Goal: Task Accomplishment & Management: Use online tool/utility

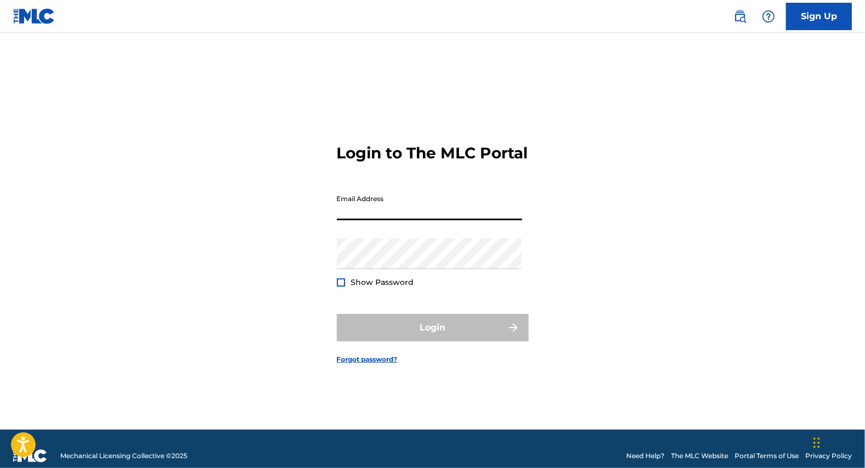
type input "[EMAIL_ADDRESS][DOMAIN_NAME]"
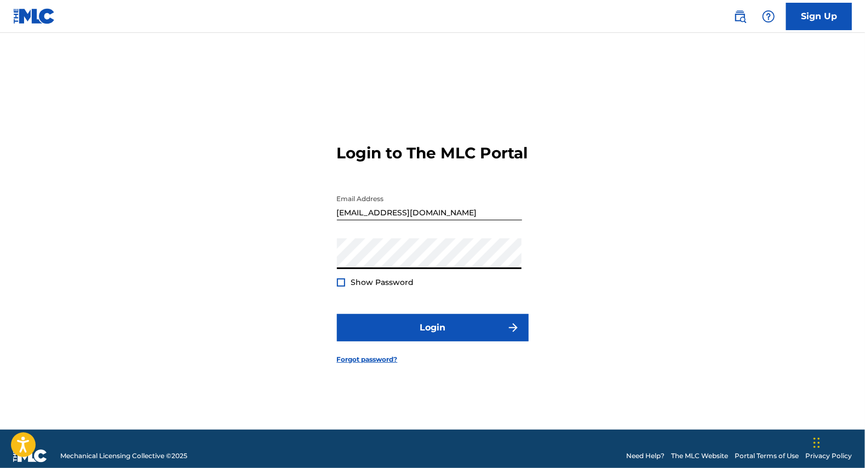
click at [337, 314] on button "Login" at bounding box center [433, 327] width 192 height 27
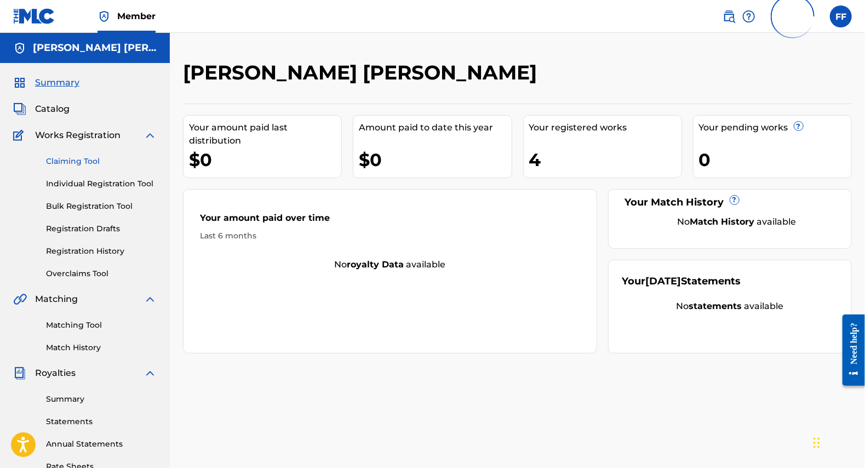
click at [89, 161] on link "Claiming Tool" at bounding box center [101, 162] width 111 height 12
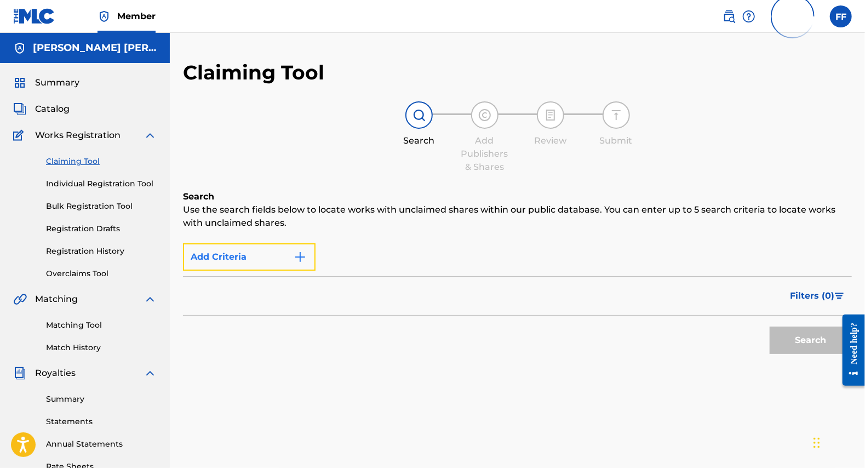
click at [301, 255] on img "Search Form" at bounding box center [300, 256] width 13 height 13
click at [301, 259] on img "Search Form" at bounding box center [300, 256] width 13 height 13
click at [259, 263] on button "Add Criteria" at bounding box center [249, 256] width 133 height 27
click at [253, 263] on div "Max Criteria Reached" at bounding box center [249, 256] width 133 height 27
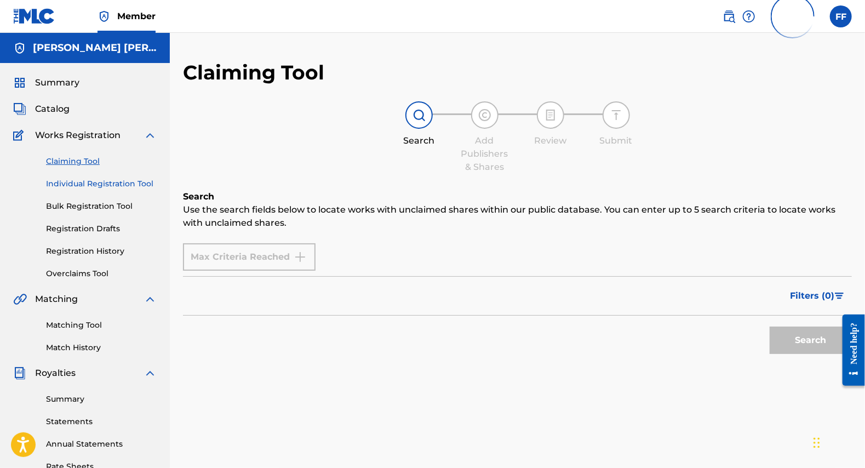
click at [139, 181] on link "Individual Registration Tool" at bounding box center [101, 184] width 111 height 12
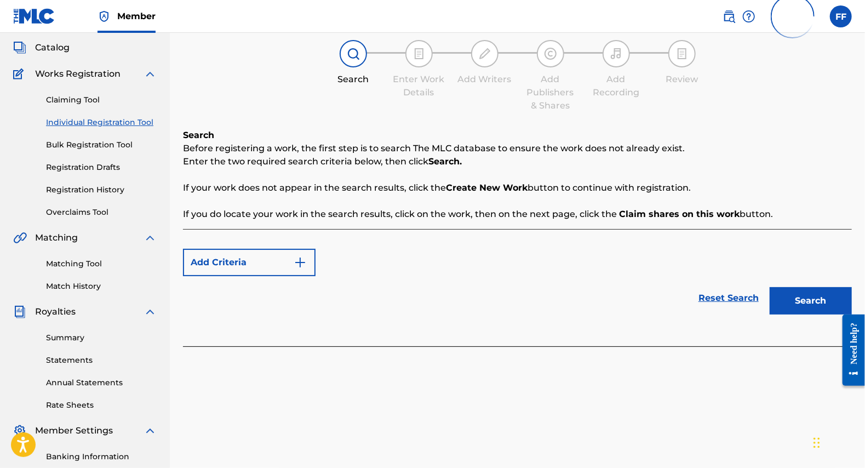
scroll to position [63, 0]
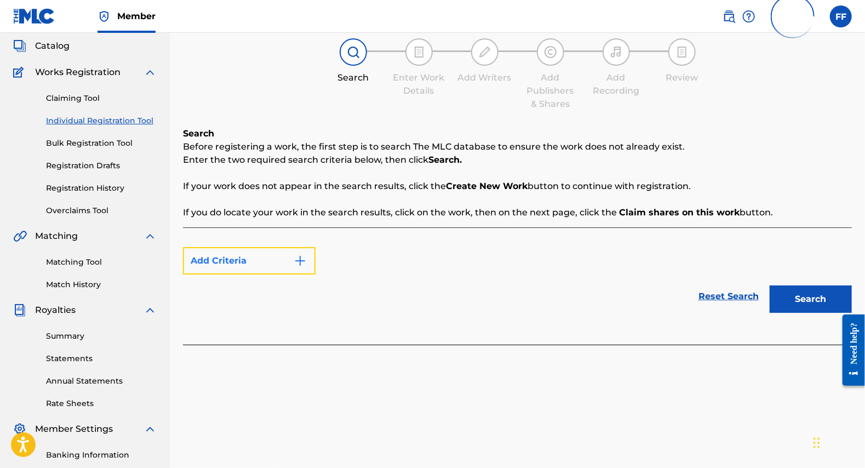
click at [273, 260] on button "Add Criteria" at bounding box center [249, 260] width 133 height 27
click at [298, 257] on img "Search Form" at bounding box center [300, 260] width 13 height 13
click at [711, 293] on link "Reset Search" at bounding box center [728, 296] width 71 height 24
click at [82, 260] on link "Matching Tool" at bounding box center [101, 263] width 111 height 12
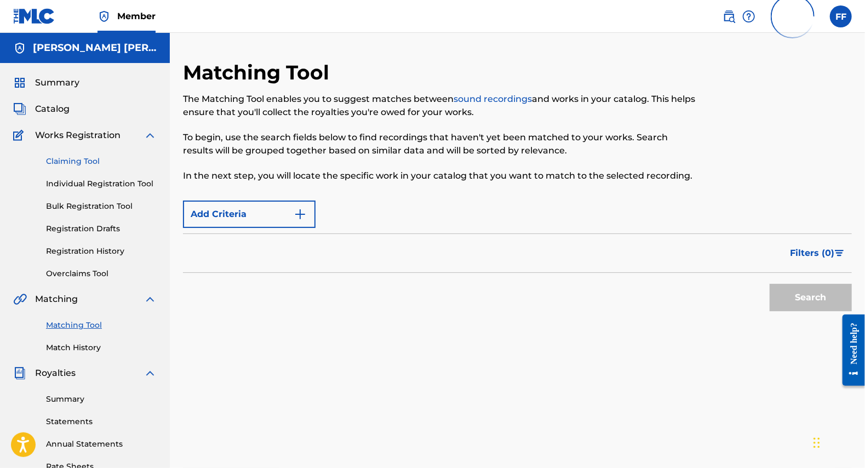
click at [86, 156] on link "Claiming Tool" at bounding box center [101, 162] width 111 height 12
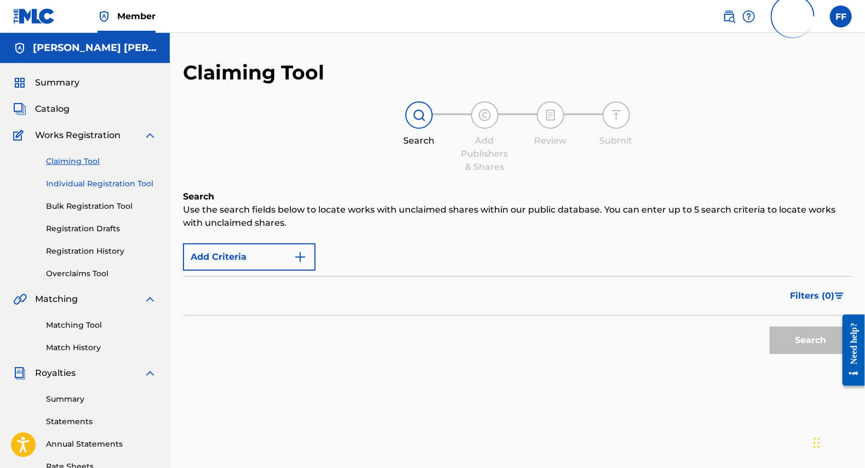
click at [107, 183] on link "Individual Registration Tool" at bounding box center [101, 184] width 111 height 12
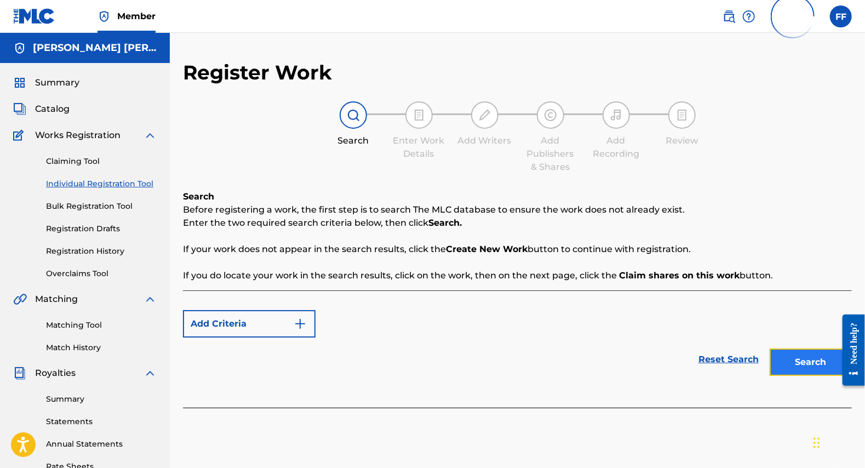
click at [809, 362] on button "Search" at bounding box center [811, 362] width 82 height 27
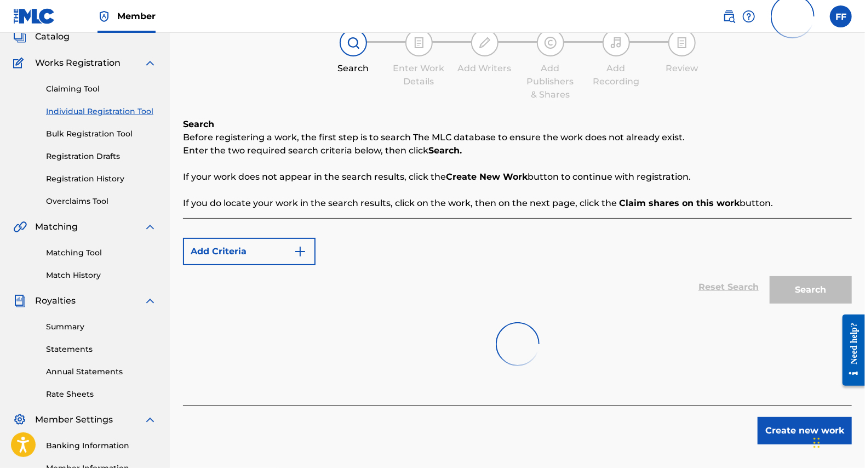
scroll to position [77, 0]
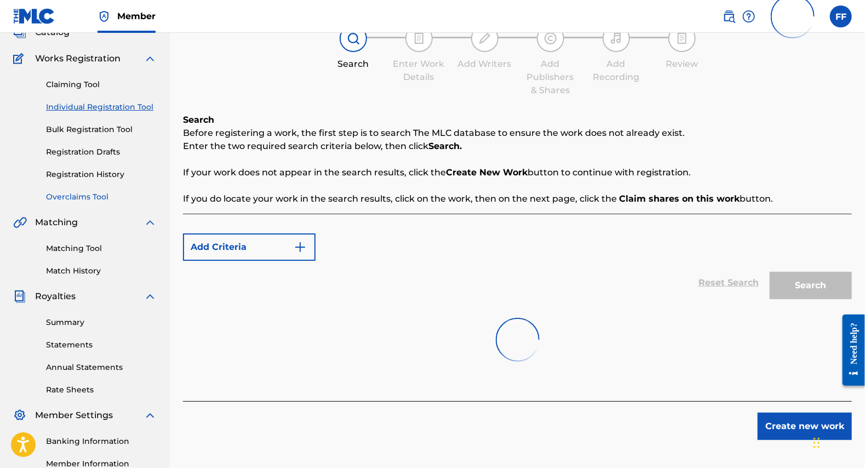
click at [104, 197] on link "Overclaims Tool" at bounding box center [101, 197] width 111 height 12
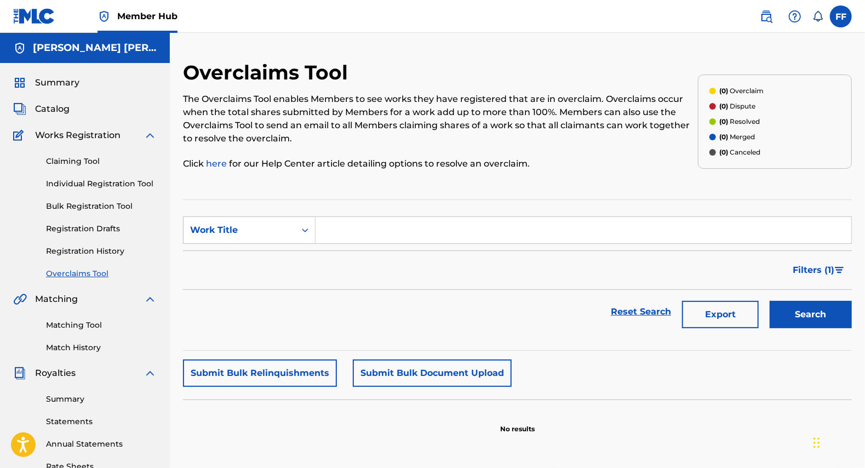
click at [323, 229] on input "Search Form" at bounding box center [584, 230] width 536 height 26
type input "kitanda"
click at [770, 301] on button "Search" at bounding box center [811, 314] width 82 height 27
click at [247, 233] on div "Work Title" at bounding box center [239, 230] width 99 height 13
click at [84, 166] on link "Claiming Tool" at bounding box center [101, 162] width 111 height 12
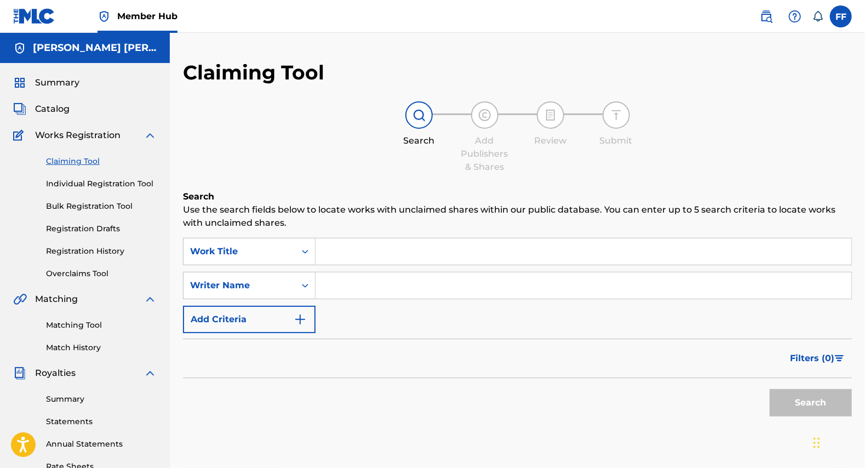
click at [329, 250] on input "Search Form" at bounding box center [584, 251] width 536 height 26
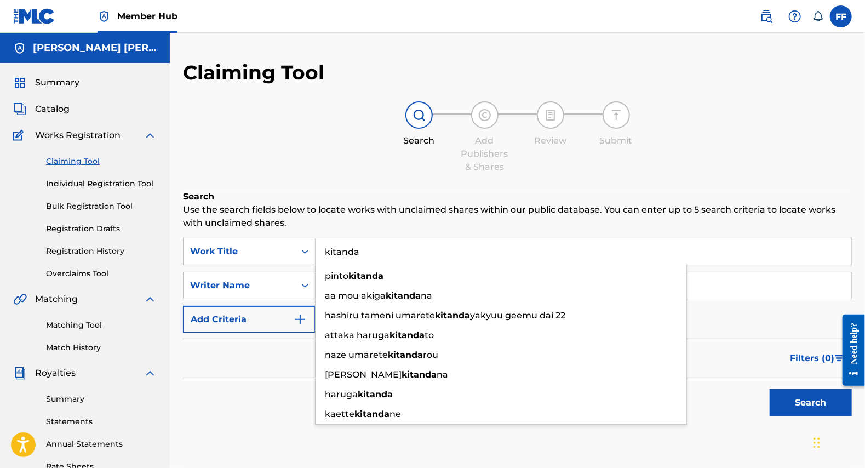
type input "kitanda"
click at [425, 221] on p "Use the search fields below to locate works with unclaimed shares within our pu…" at bounding box center [517, 216] width 669 height 26
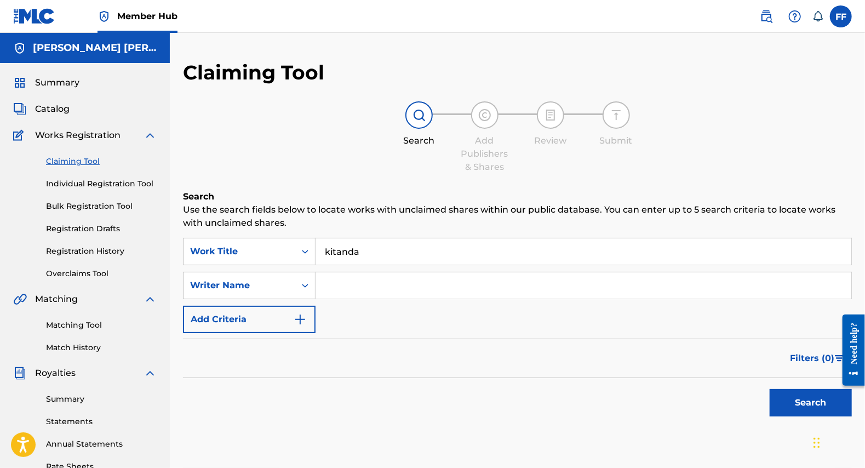
click at [367, 281] on input "Search Form" at bounding box center [584, 285] width 536 height 26
click at [823, 394] on button "Search" at bounding box center [811, 402] width 82 height 27
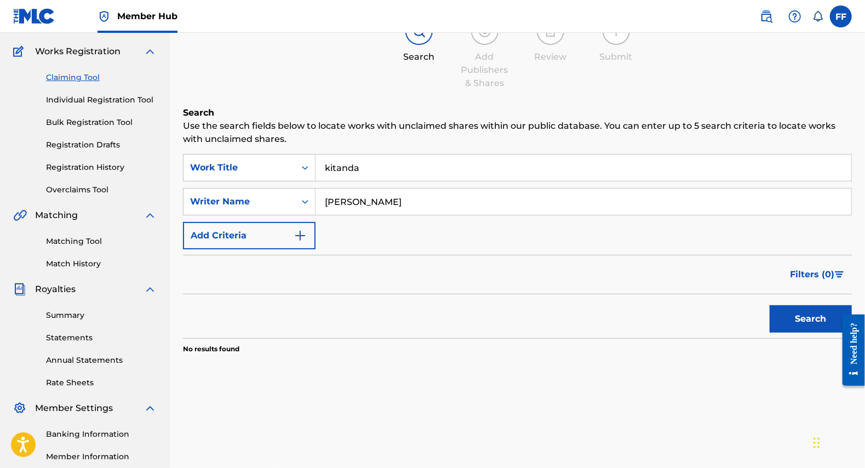
scroll to position [83, 0]
click at [392, 207] on input "[PERSON_NAME]" at bounding box center [584, 203] width 536 height 26
type input "[PERSON_NAME] [PERSON_NAME]"
click at [818, 326] on button "Search" at bounding box center [811, 319] width 82 height 27
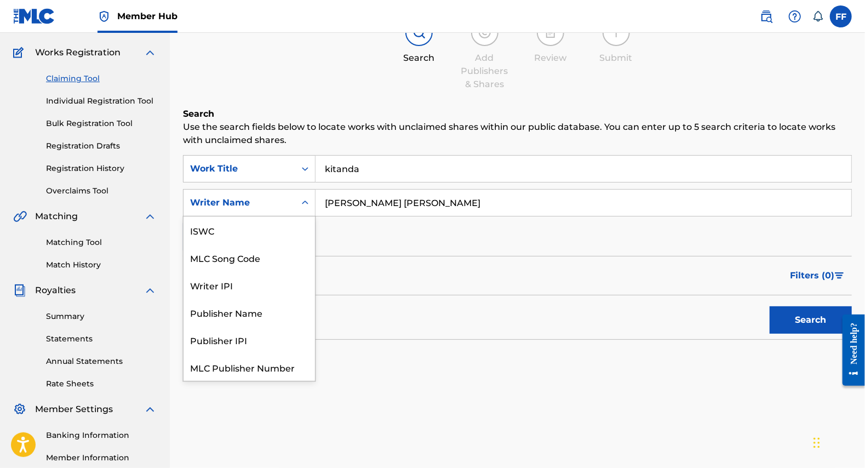
click at [280, 200] on div "Writer Name" at bounding box center [239, 202] width 99 height 13
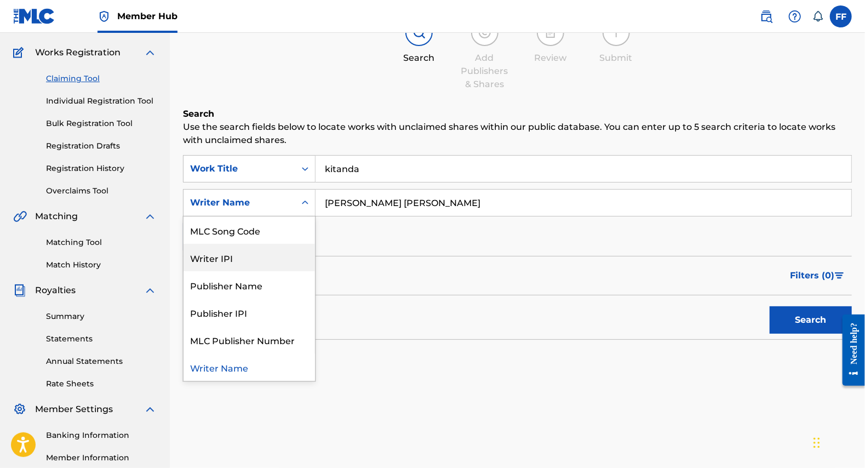
click at [227, 265] on div "Writer IPI" at bounding box center [250, 257] width 132 height 27
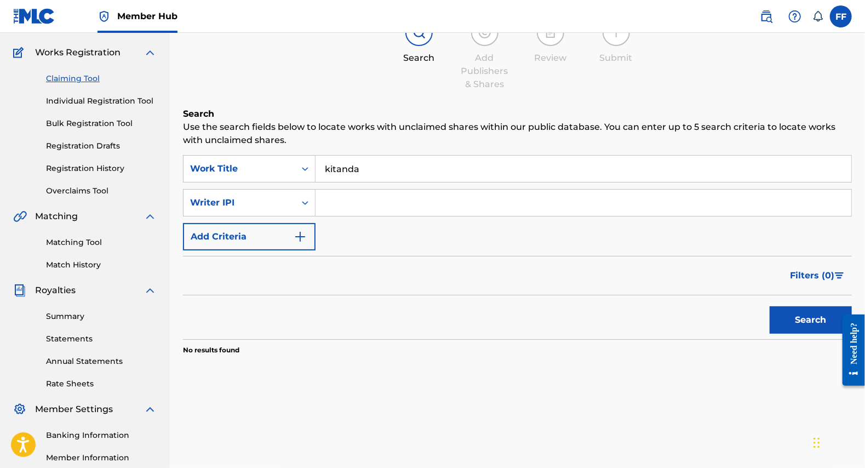
click at [389, 193] on input "Search Form" at bounding box center [584, 203] width 536 height 26
paste input "01313069975"
type input "01313069975"
click at [812, 320] on button "Search" at bounding box center [811, 319] width 82 height 27
click at [341, 180] on input "kitanda" at bounding box center [584, 169] width 536 height 26
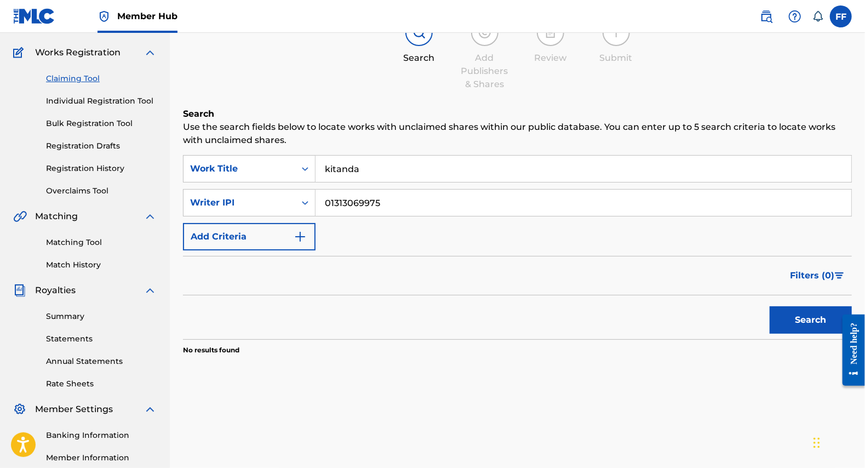
click at [341, 180] on input "kitanda" at bounding box center [584, 169] width 536 height 26
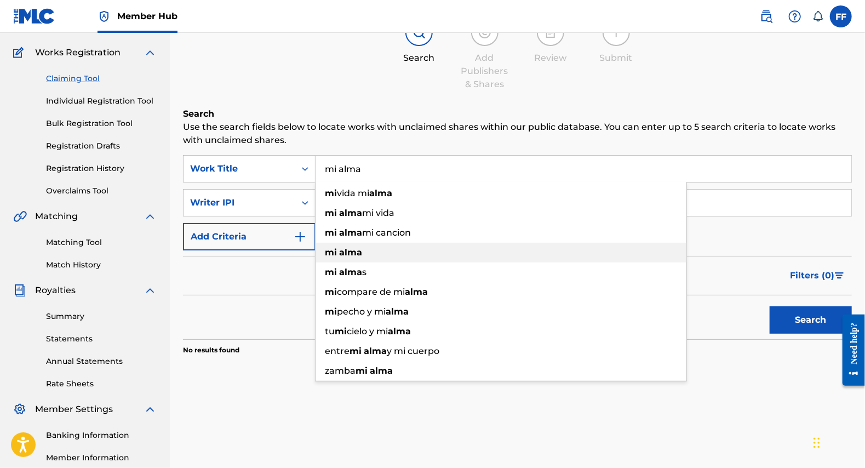
type input "mi alma"
click at [521, 254] on div "mi [PERSON_NAME]" at bounding box center [501, 253] width 371 height 20
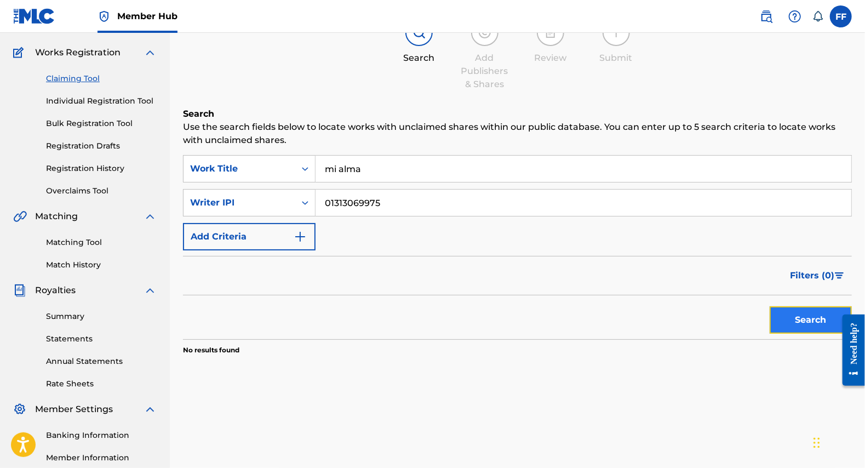
click at [777, 319] on button "Search" at bounding box center [811, 319] width 82 height 27
click at [107, 167] on link "Registration History" at bounding box center [101, 169] width 111 height 12
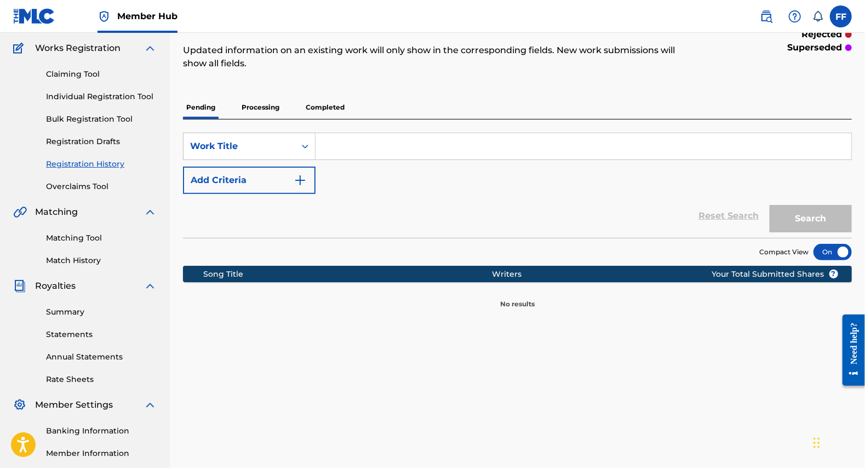
scroll to position [71, 0]
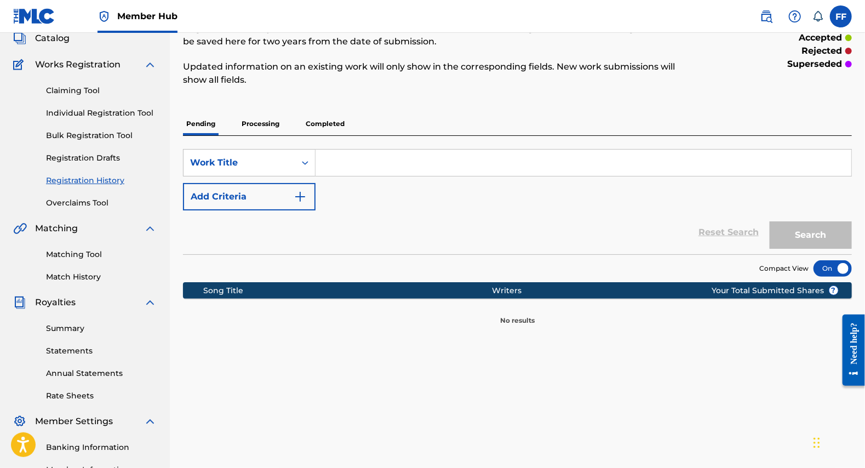
click at [315, 124] on p "Completed" at bounding box center [325, 123] width 45 height 23
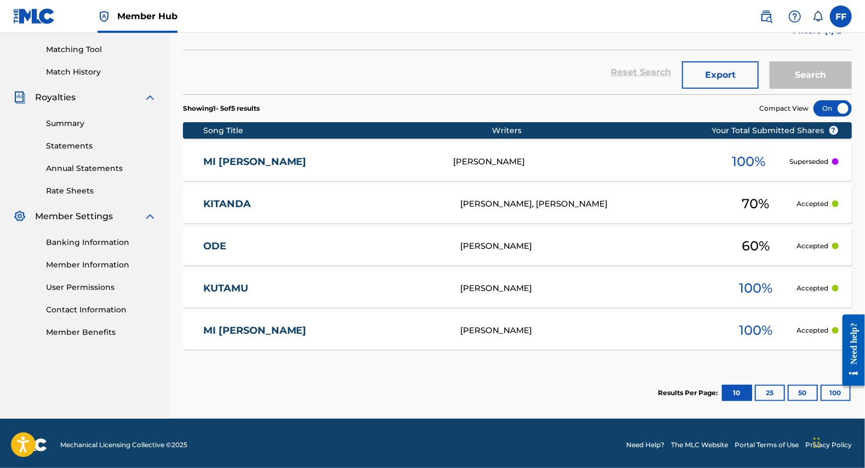
scroll to position [278, 0]
